Goal: Task Accomplishment & Management: Complete application form

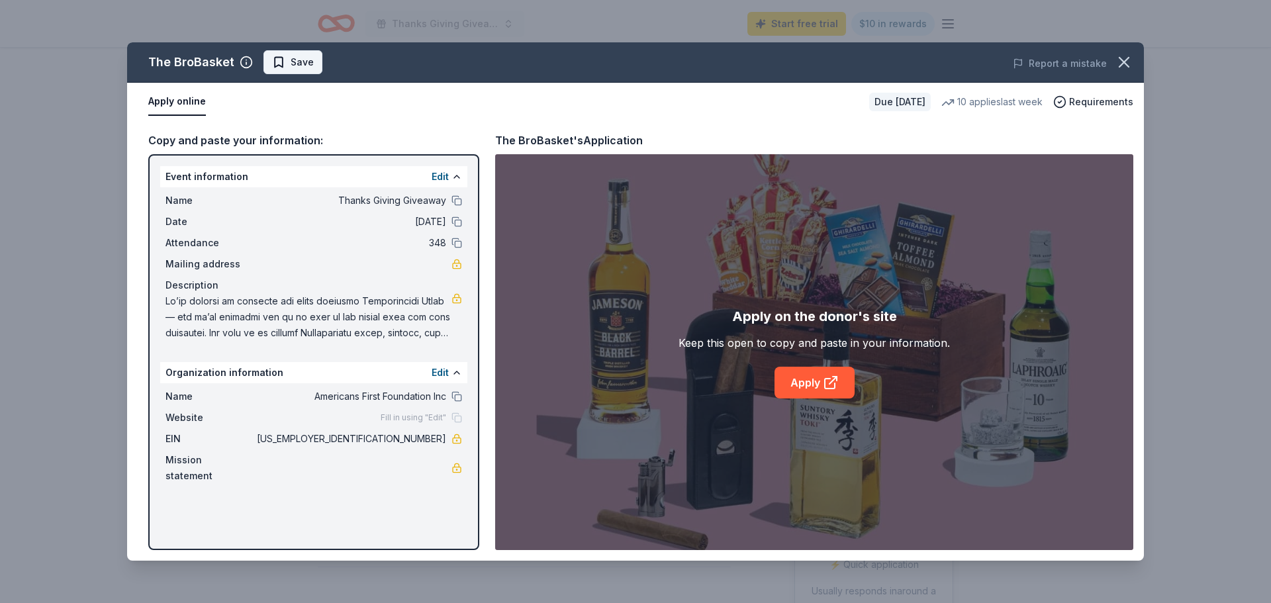
click at [283, 64] on span "Save" at bounding box center [293, 62] width 42 height 16
click at [1115, 62] on icon "button" at bounding box center [1124, 62] width 19 height 19
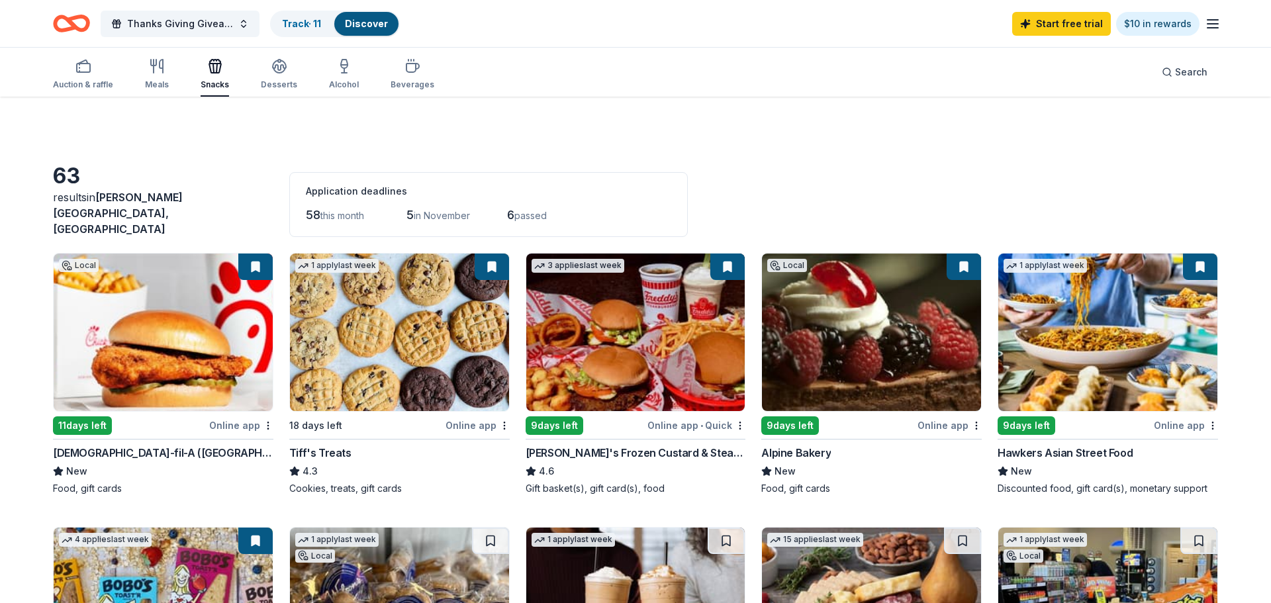
scroll to position [573, 0]
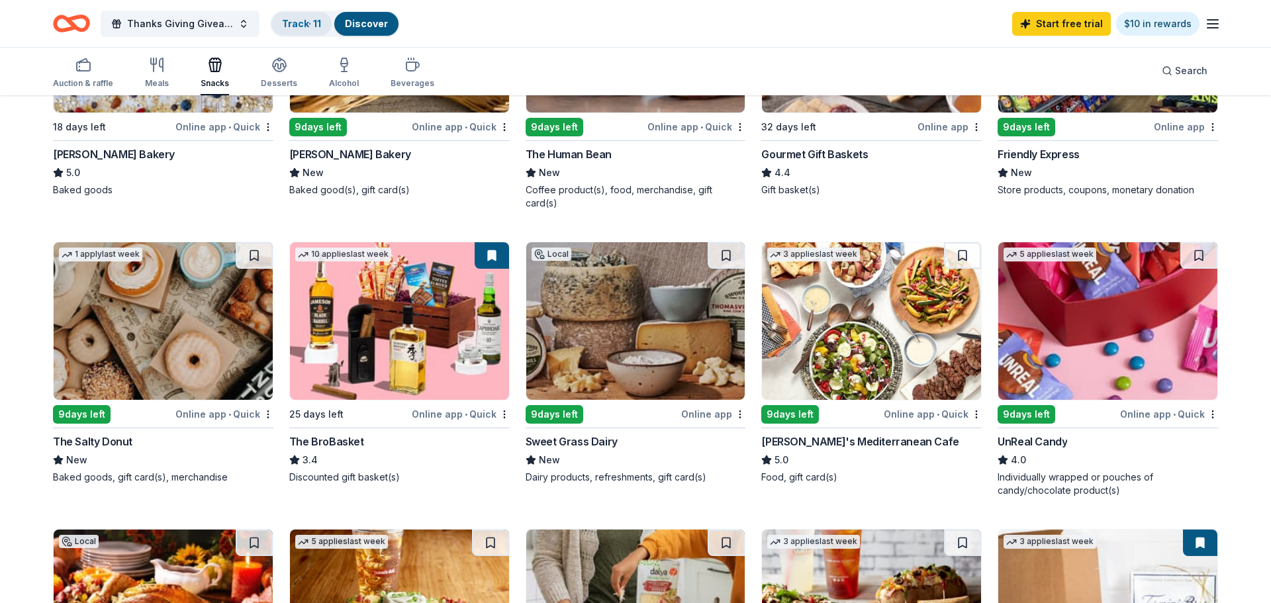
click at [303, 26] on link "Track · 11" at bounding box center [301, 23] width 39 height 11
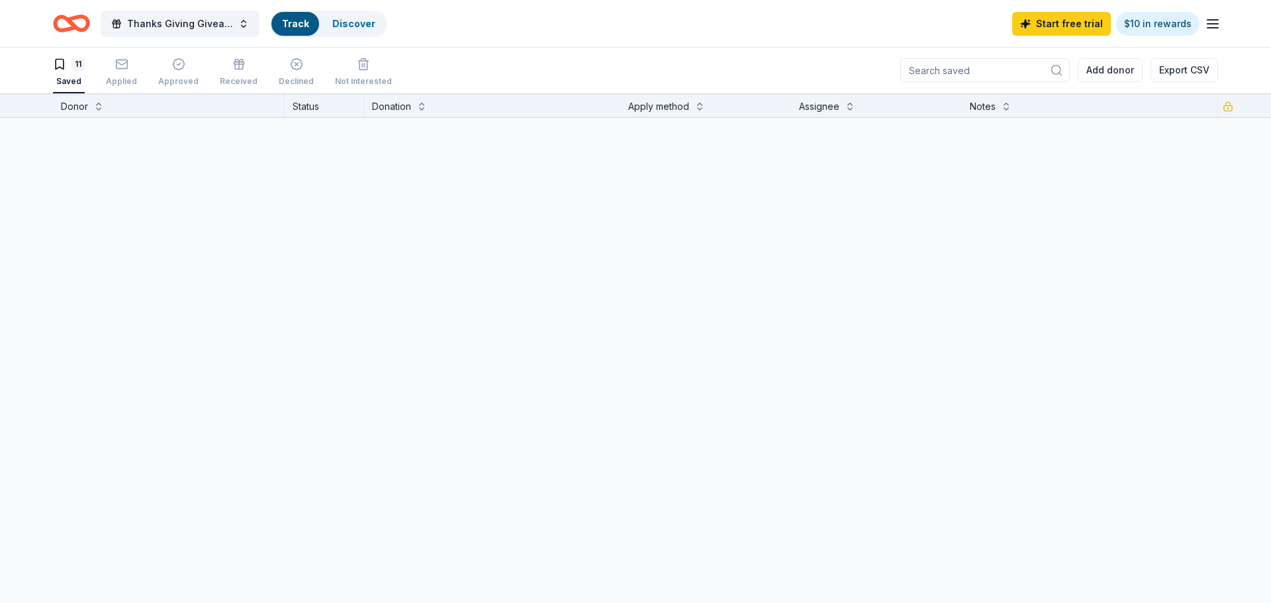
scroll to position [1, 0]
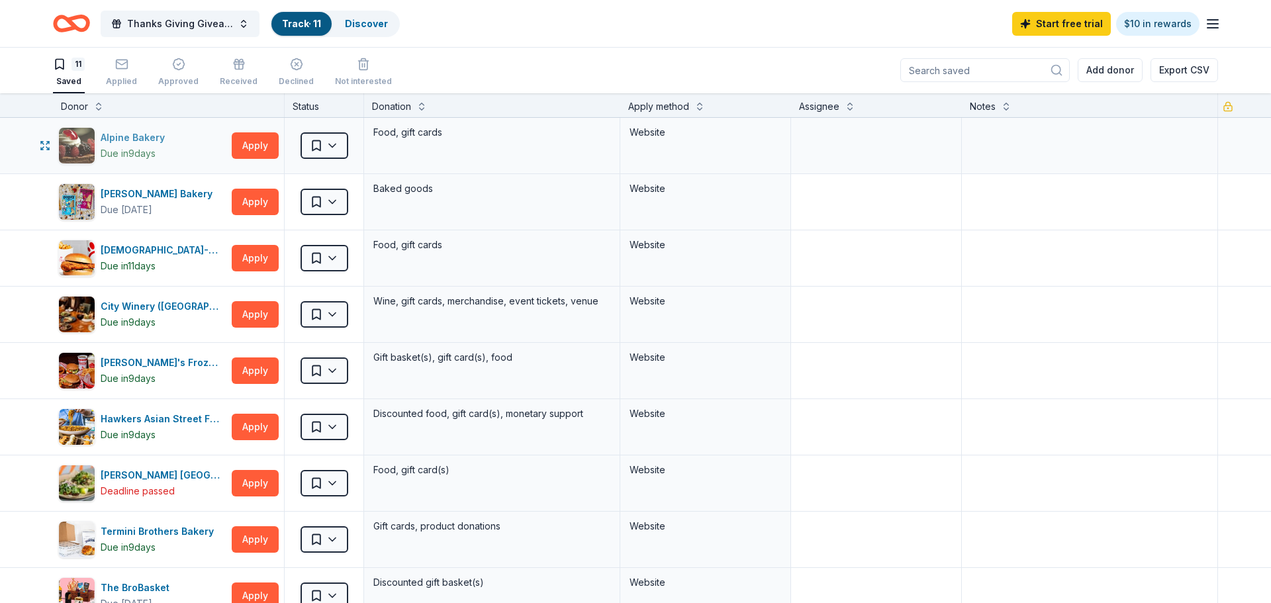
click at [198, 144] on div "Alpine Bakery Due in 9 days" at bounding box center [142, 145] width 168 height 37
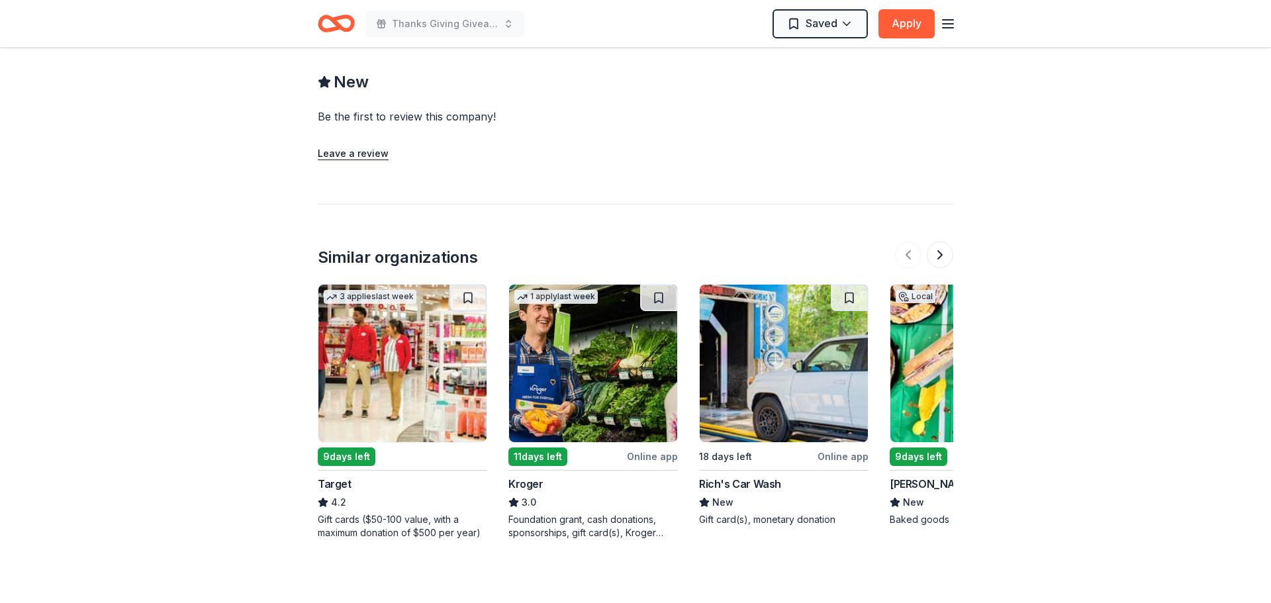
scroll to position [1059, 0]
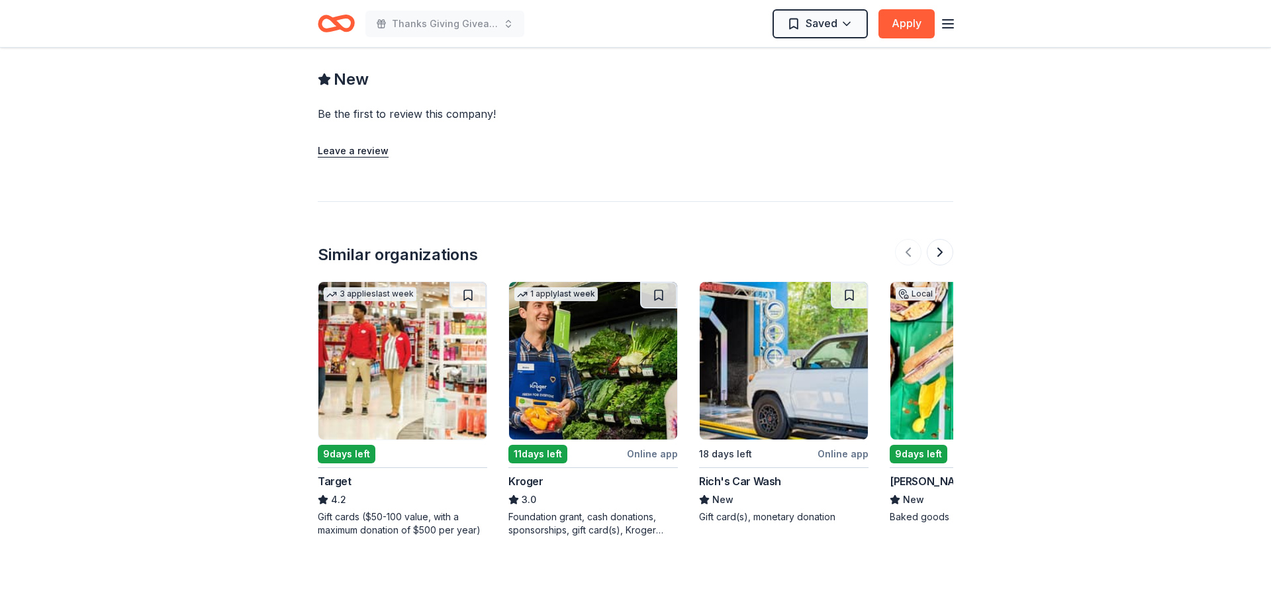
click at [548, 404] on img at bounding box center [593, 361] width 168 height 158
click at [467, 282] on button at bounding box center [467, 295] width 37 height 26
click at [778, 325] on img at bounding box center [784, 361] width 168 height 158
click at [939, 240] on button at bounding box center [940, 252] width 26 height 26
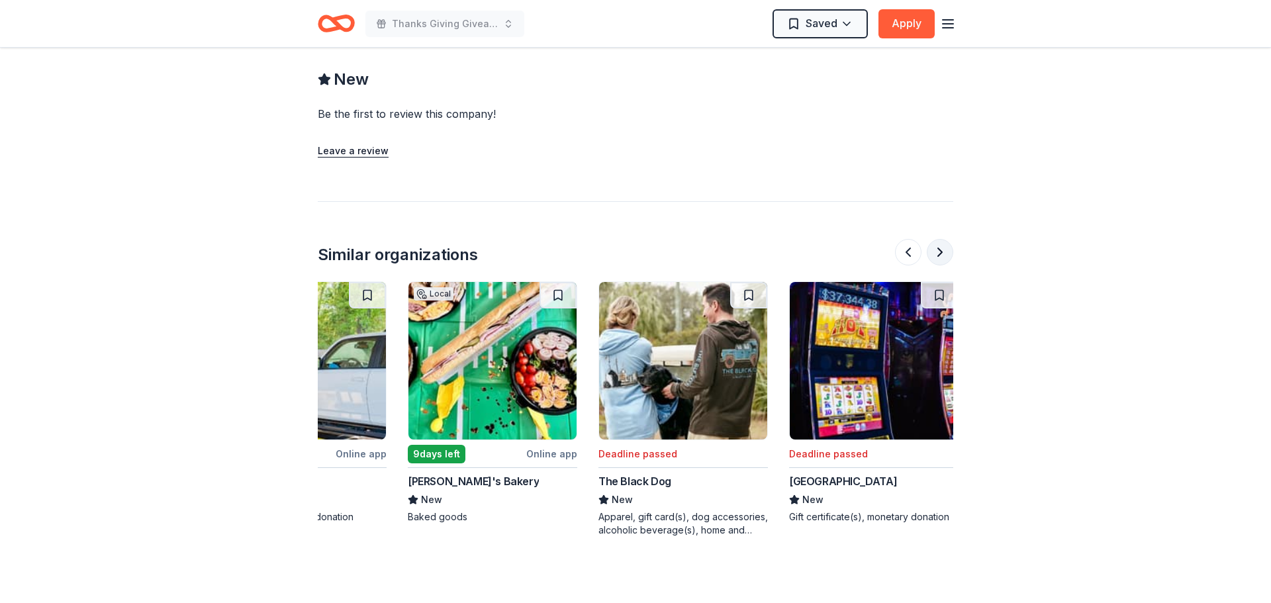
scroll to position [0, 572]
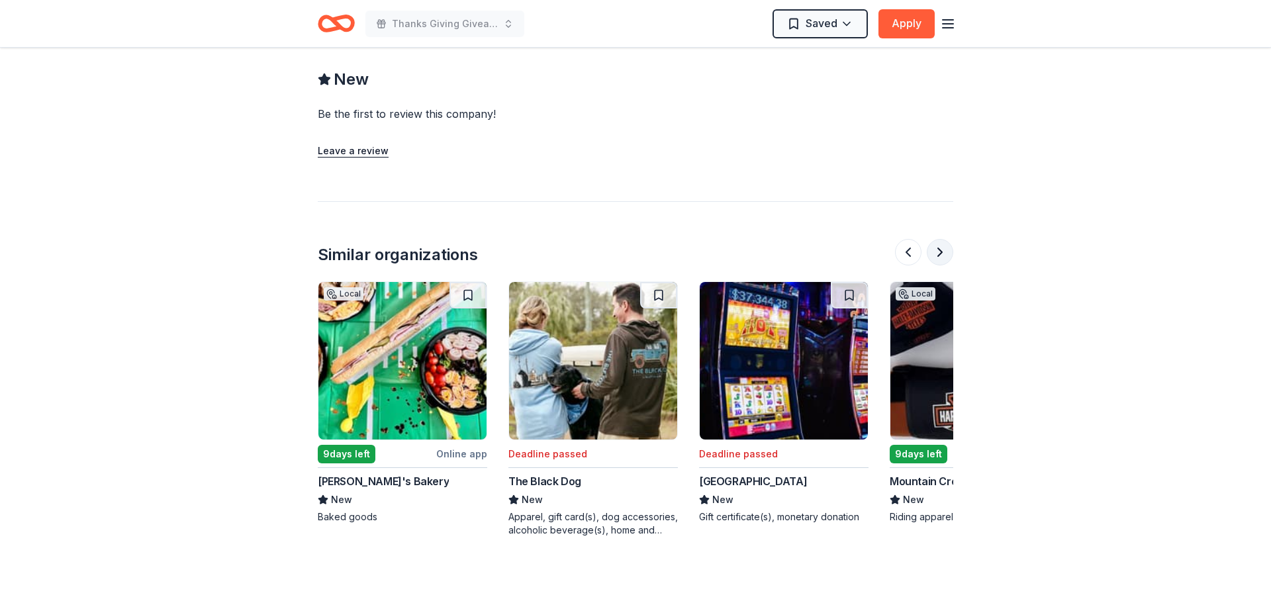
click at [939, 240] on button at bounding box center [940, 252] width 26 height 26
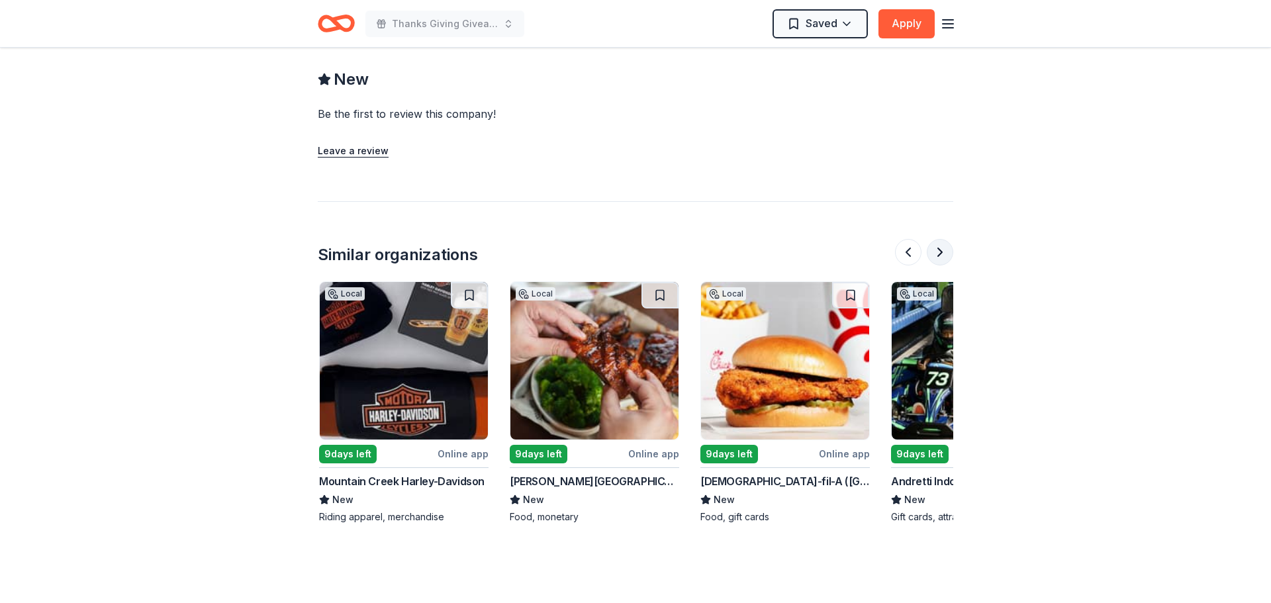
scroll to position [0, 1144]
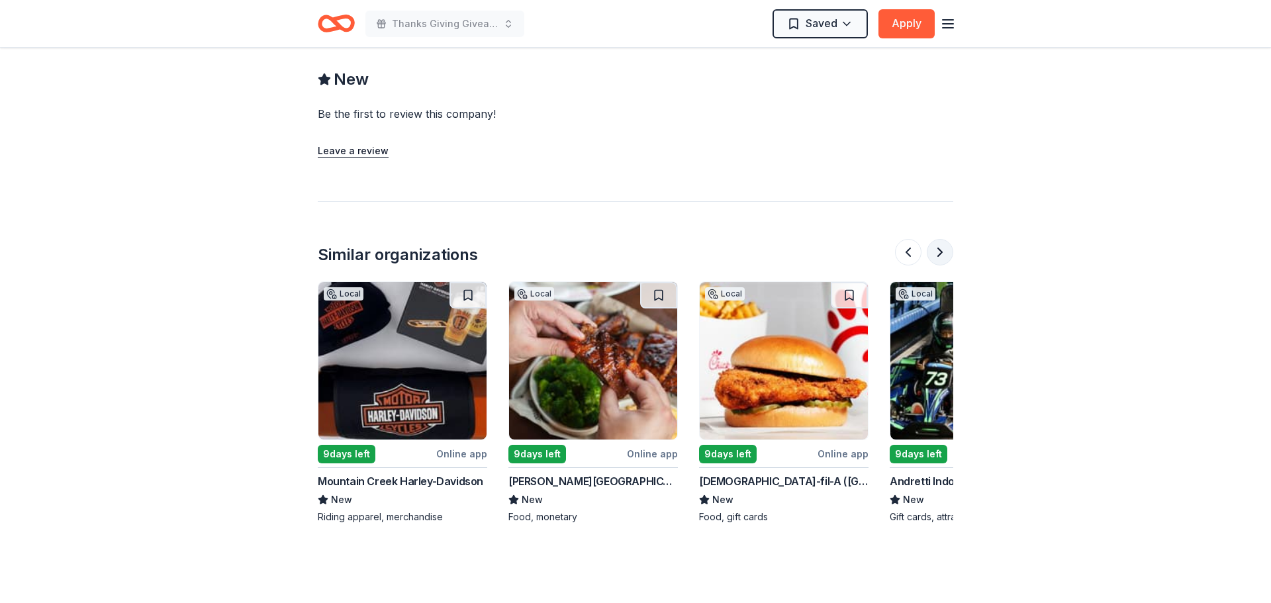
click at [939, 240] on button at bounding box center [940, 252] width 26 height 26
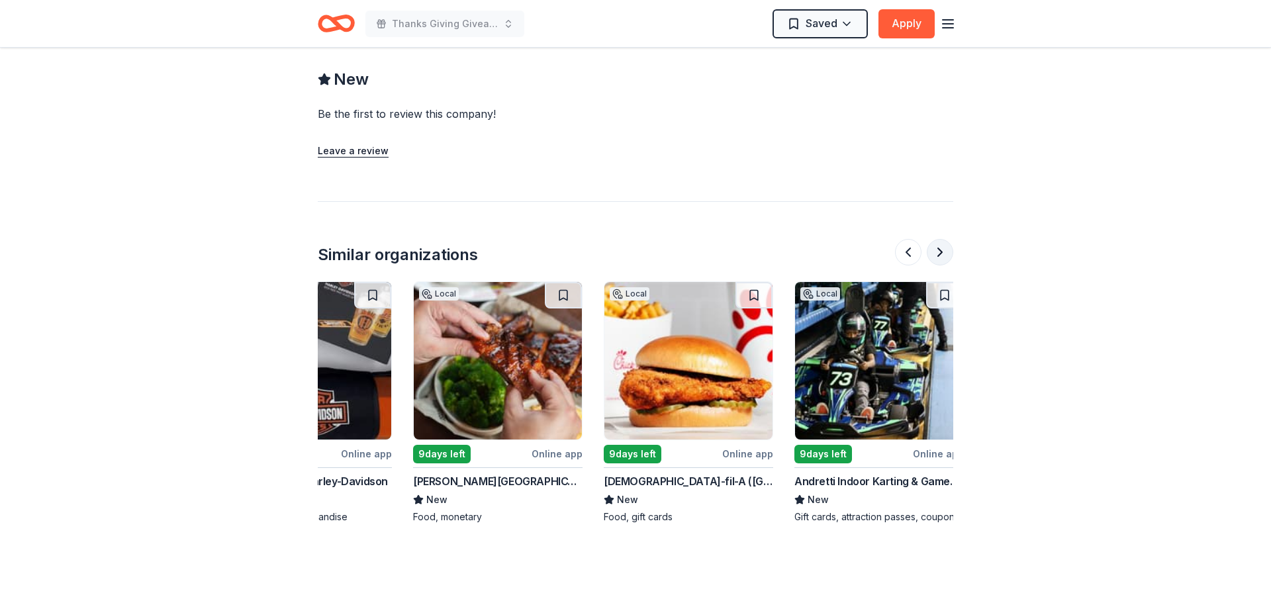
scroll to position [0, 1250]
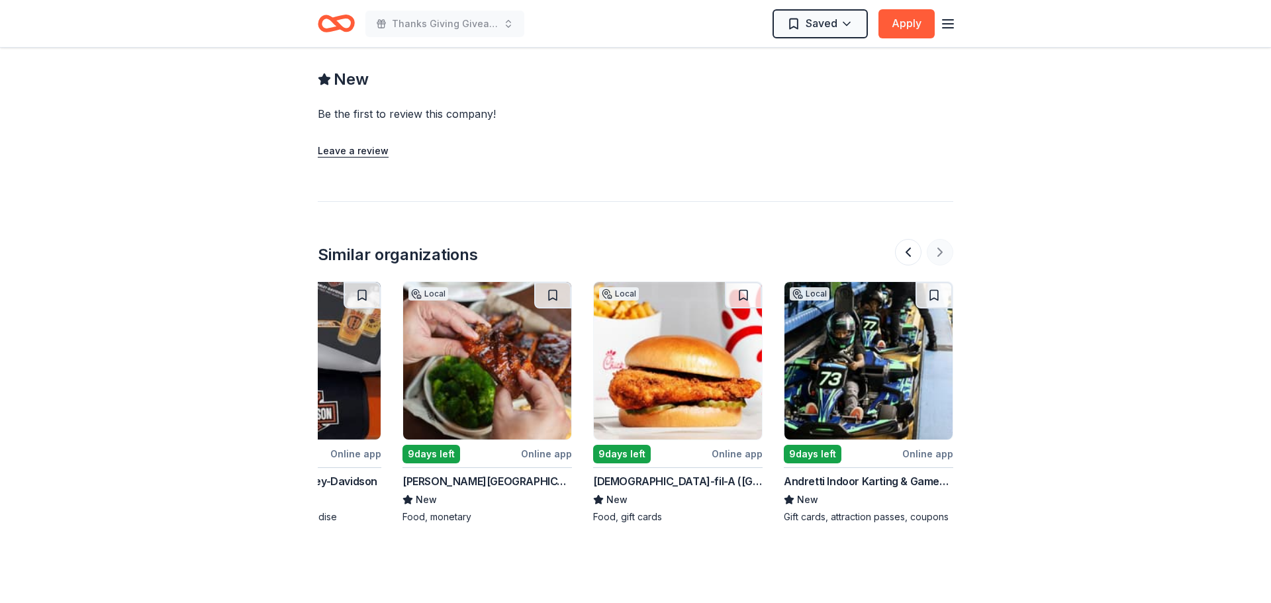
click at [939, 240] on div at bounding box center [924, 252] width 58 height 26
click at [855, 370] on img at bounding box center [868, 361] width 168 height 158
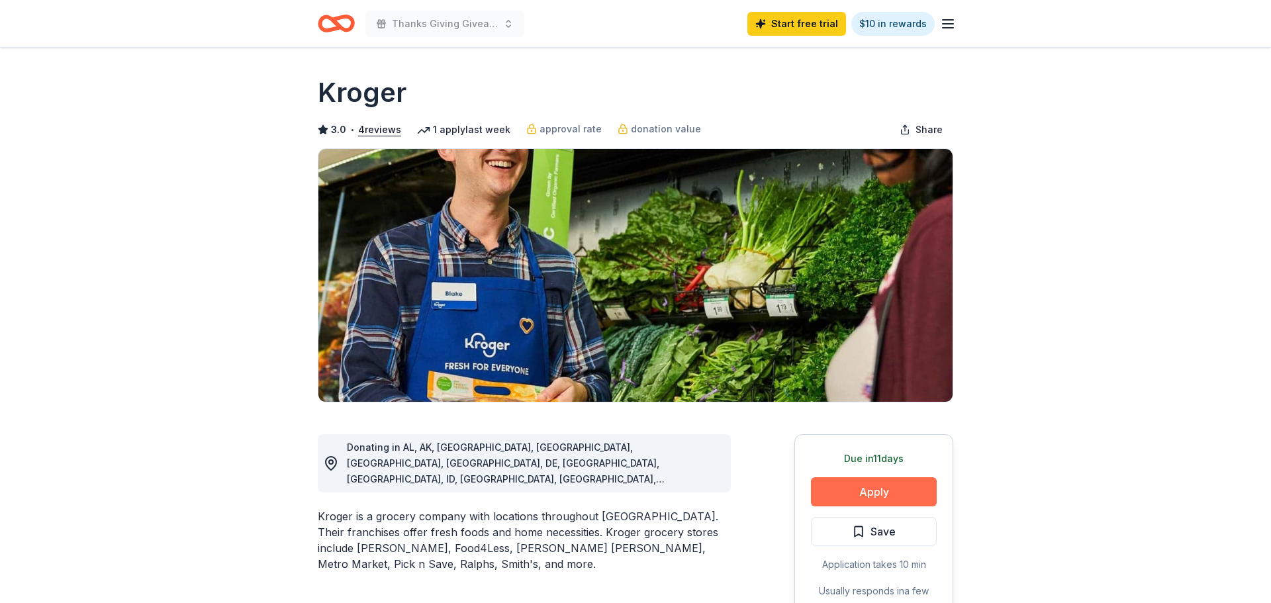
click at [888, 496] on button "Apply" at bounding box center [874, 491] width 126 height 29
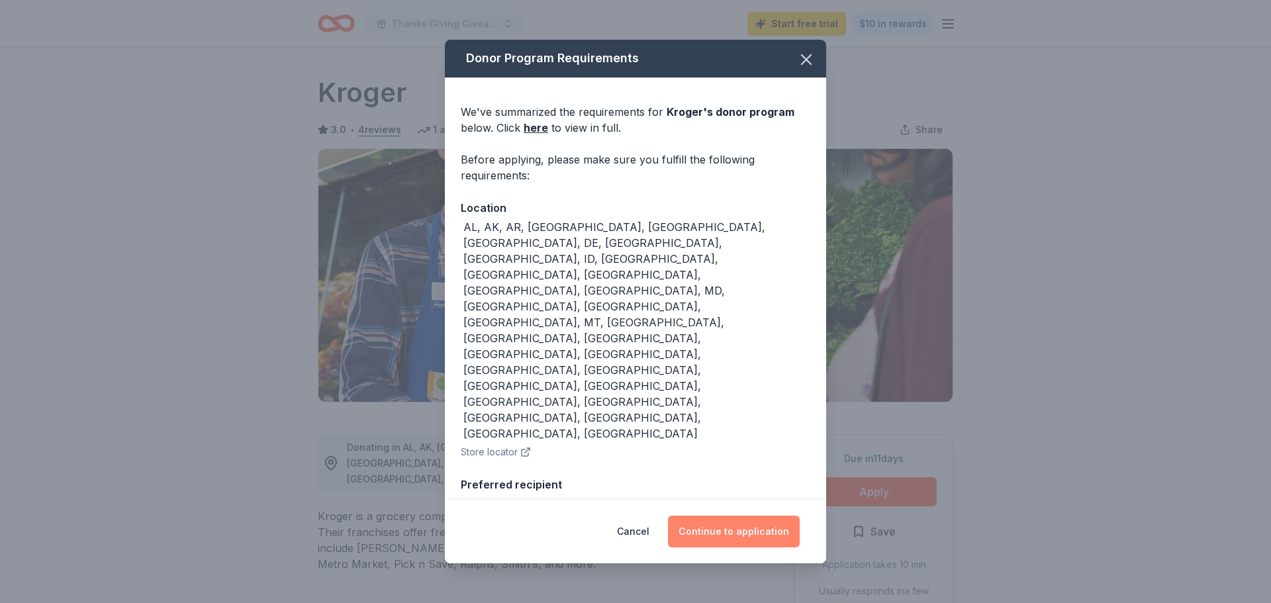
click at [763, 516] on button "Continue to application" at bounding box center [734, 532] width 132 height 32
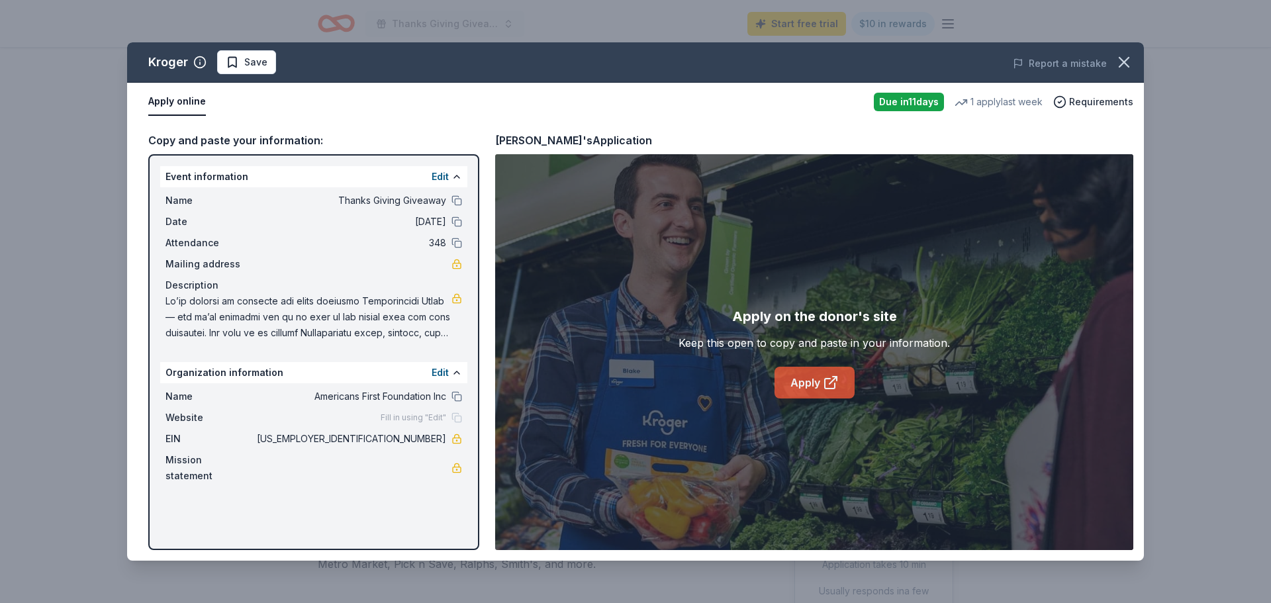
click at [804, 377] on link "Apply" at bounding box center [815, 383] width 80 height 32
click at [234, 62] on span "Save" at bounding box center [247, 62] width 42 height 16
click at [1125, 65] on icon "button" at bounding box center [1124, 62] width 19 height 19
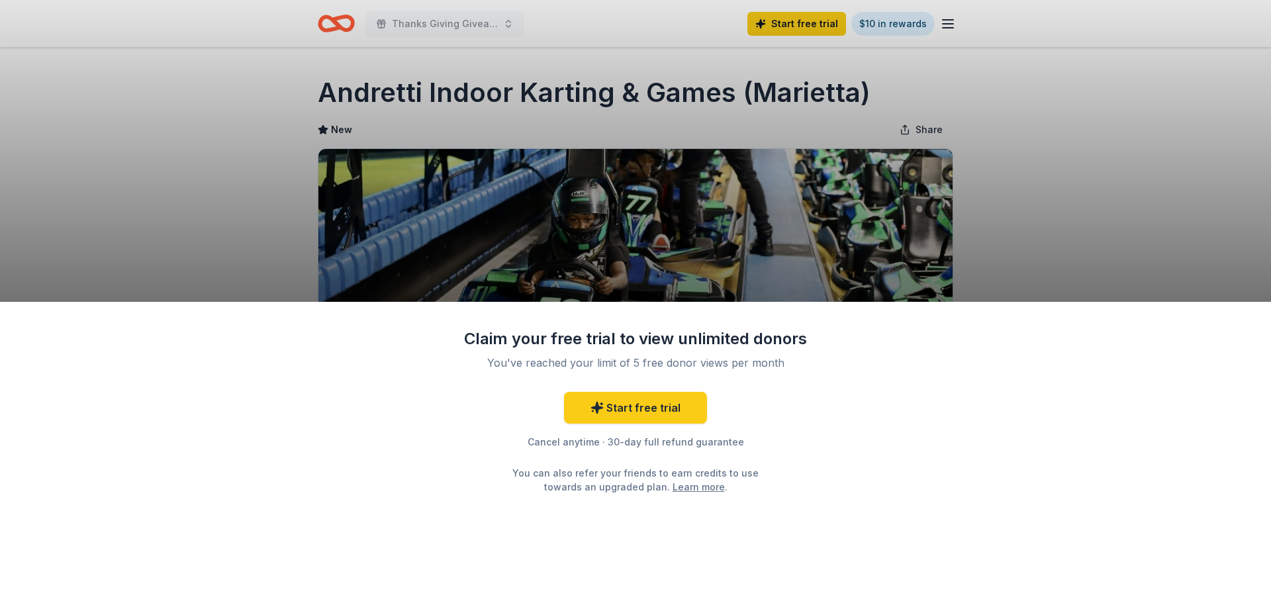
click at [706, 252] on div "Claim your free trial to view unlimited donors You've reached your limit of 5 f…" at bounding box center [635, 301] width 1271 height 603
